Goal: Information Seeking & Learning: Learn about a topic

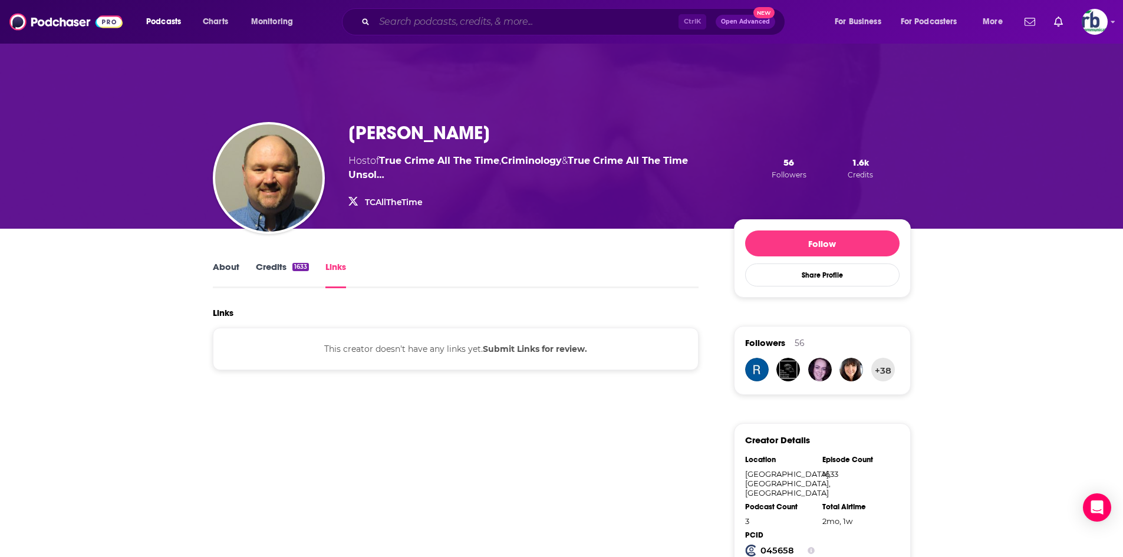
click at [453, 20] on input "Search podcasts, credits, & more..." at bounding box center [526, 21] width 304 height 19
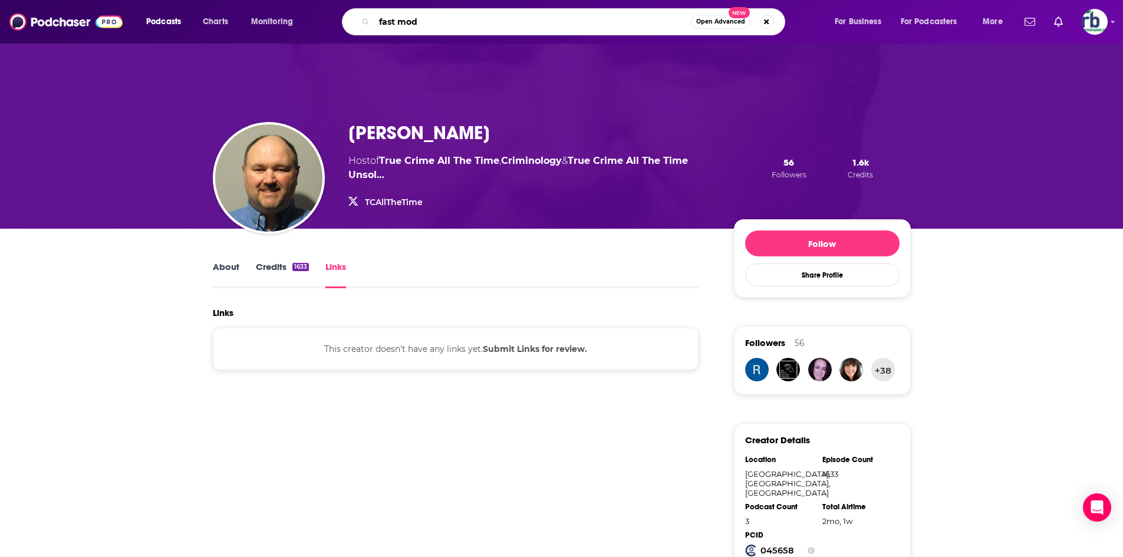
type input "fast mode"
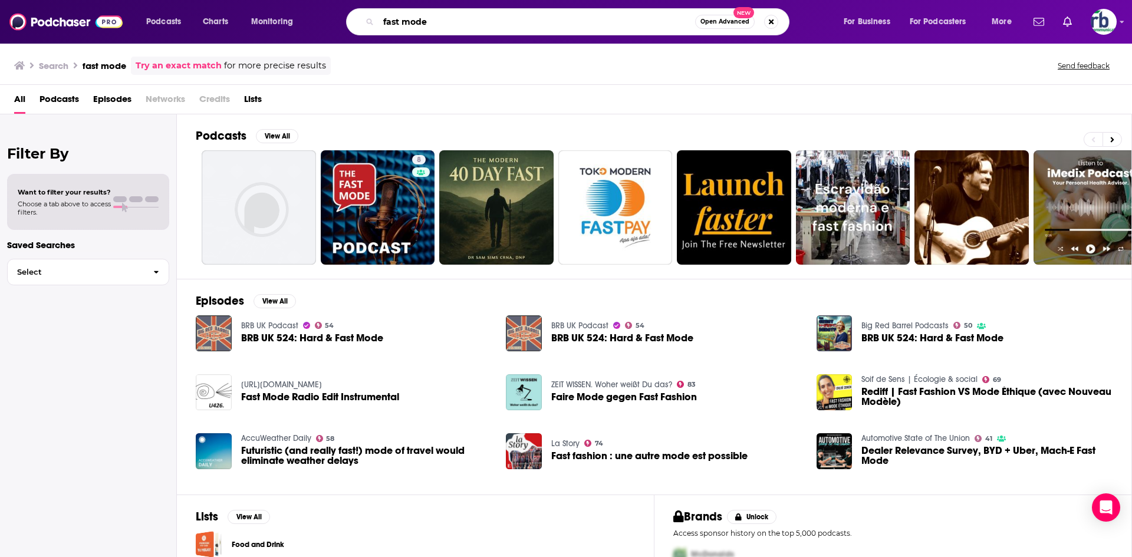
drag, startPoint x: 444, startPoint y: 23, endPoint x: 351, endPoint y: 14, distance: 93.6
click at [371, 19] on div "fast mode Open Advanced New" at bounding box center [567, 21] width 443 height 27
type input "[PERSON_NAME]"
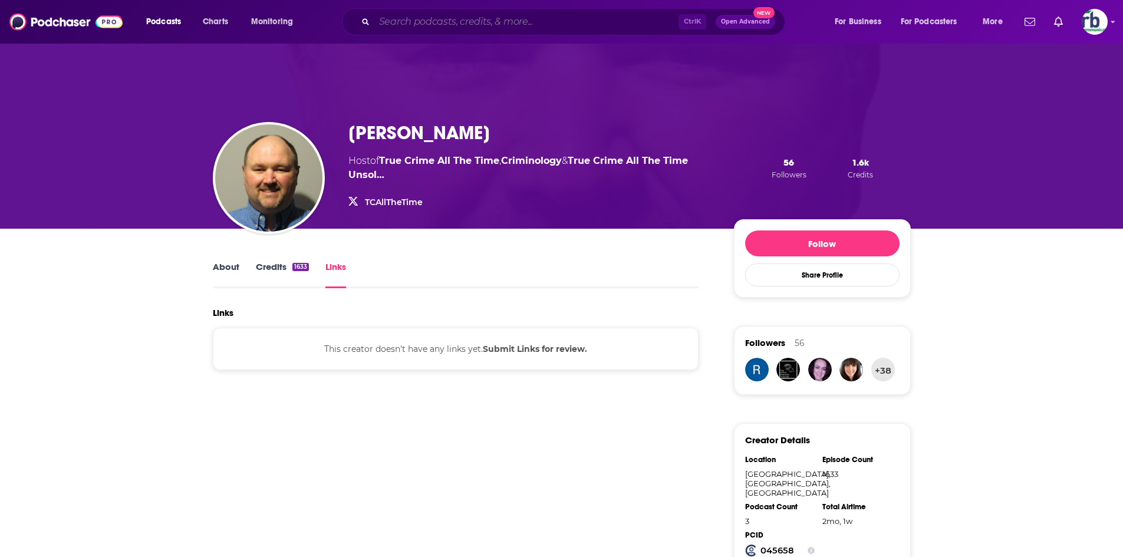
click at [527, 17] on input "Search podcasts, credits, & more..." at bounding box center [526, 21] width 304 height 19
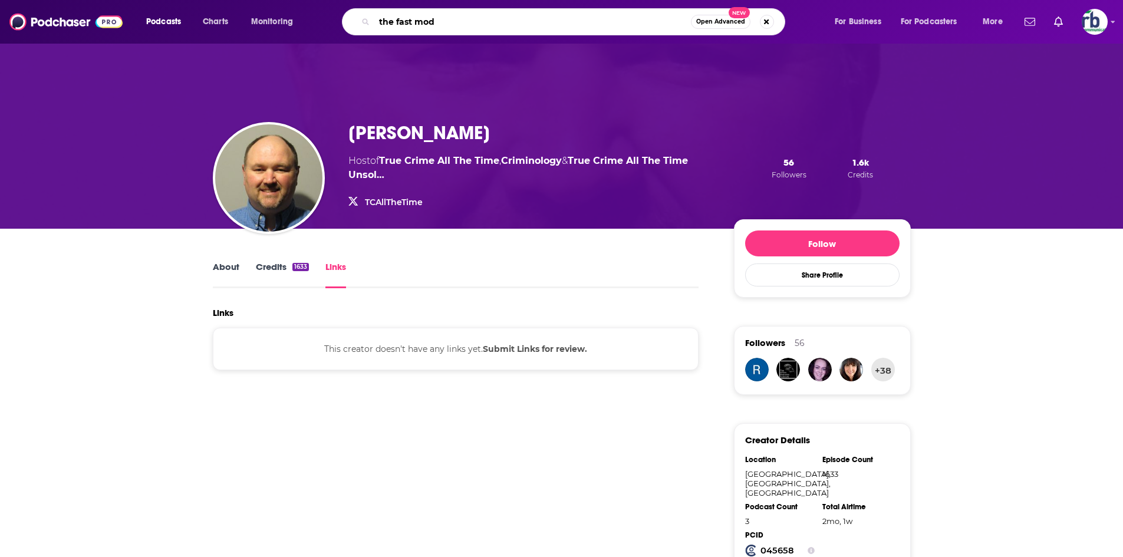
type input "the fast mode"
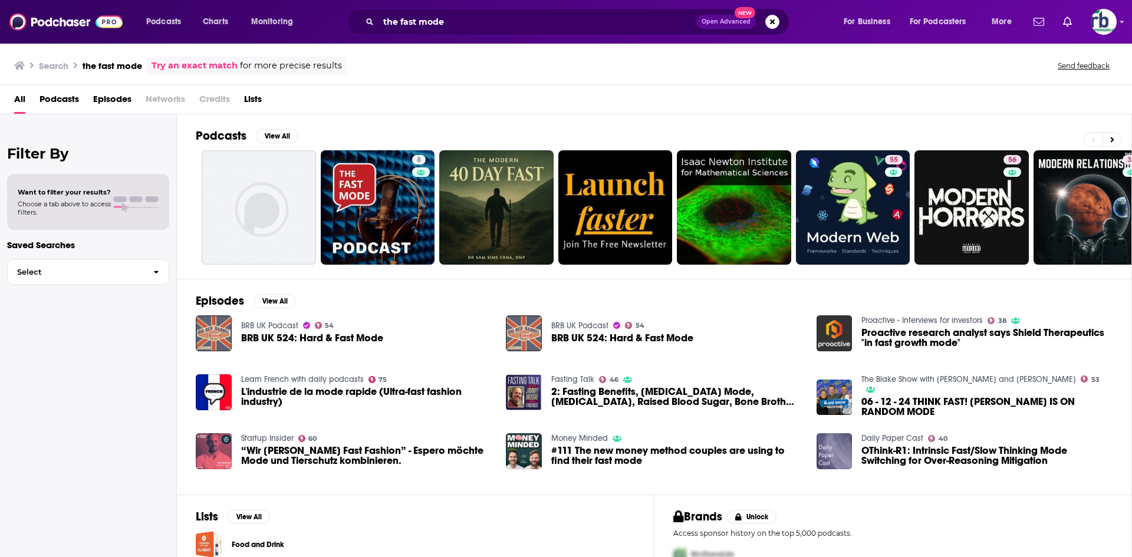
click at [68, 97] on span "Podcasts" at bounding box center [58, 102] width 39 height 24
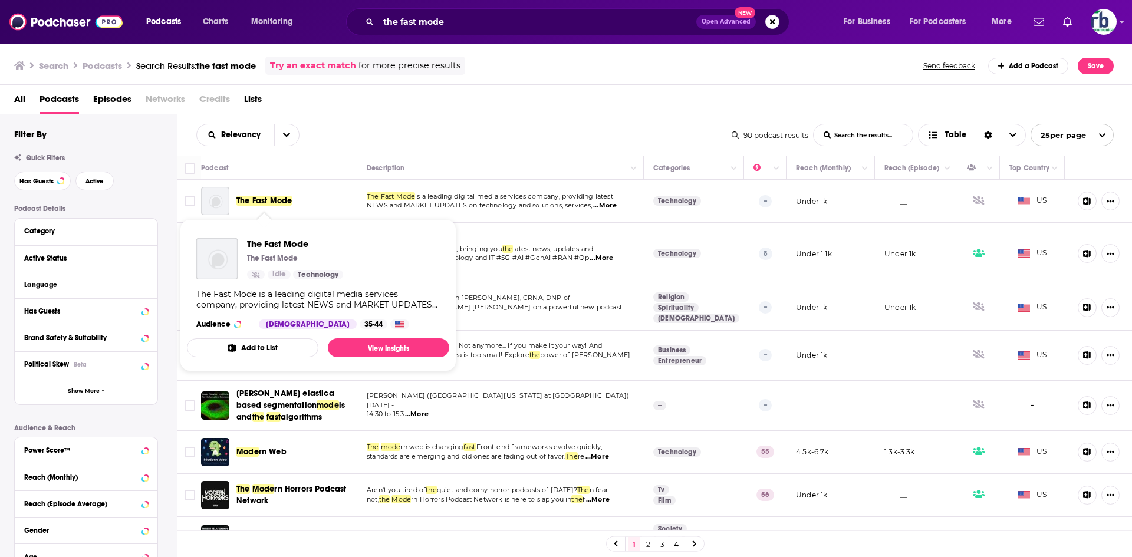
click at [272, 197] on span "The Fast Mode" at bounding box center [263, 201] width 55 height 10
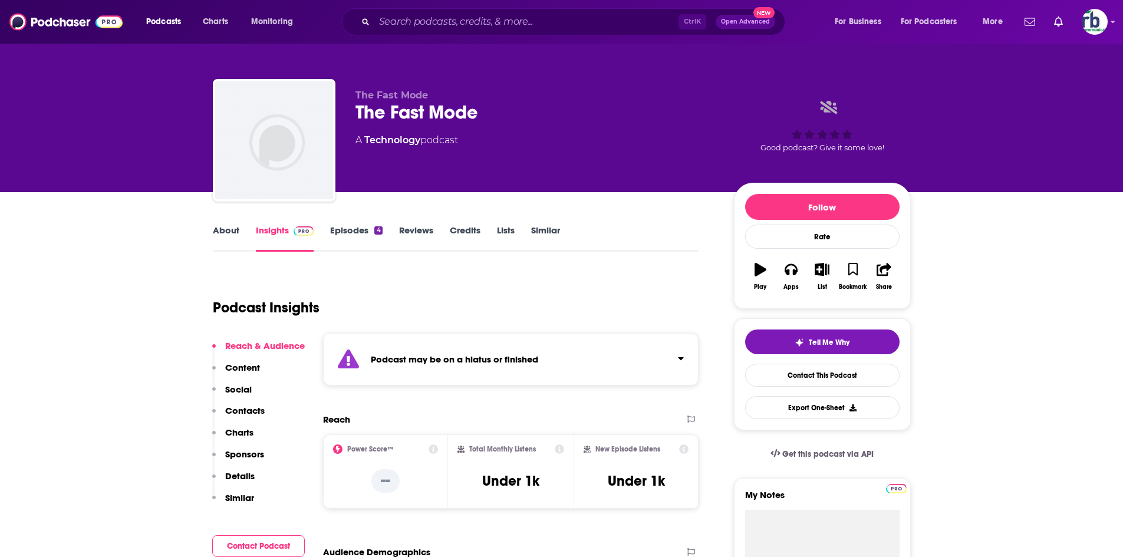
click at [228, 229] on link "About" at bounding box center [226, 238] width 27 height 27
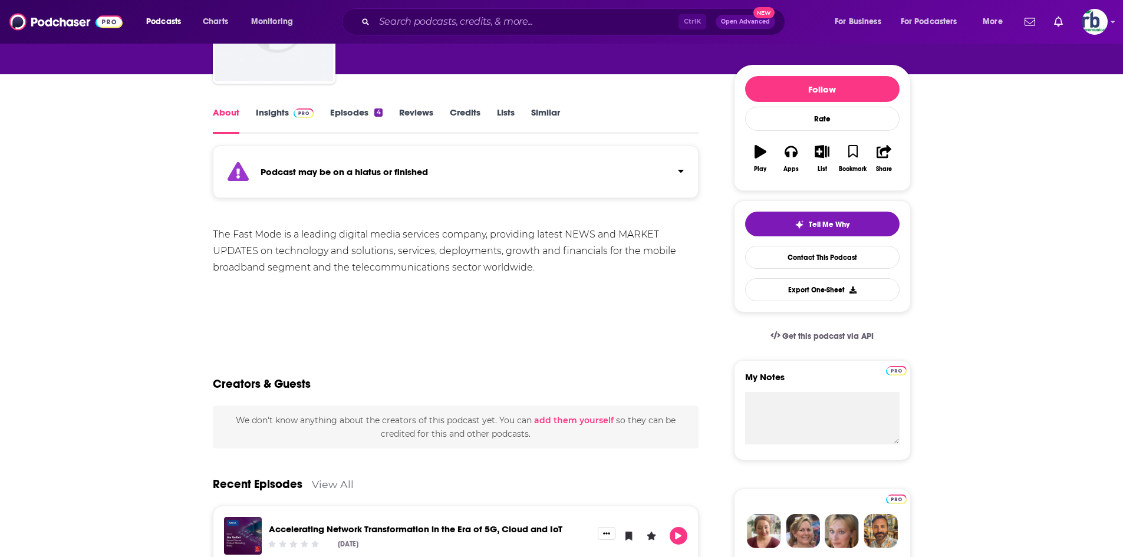
scroll to position [59, 0]
